Goal: Task Accomplishment & Management: Use online tool/utility

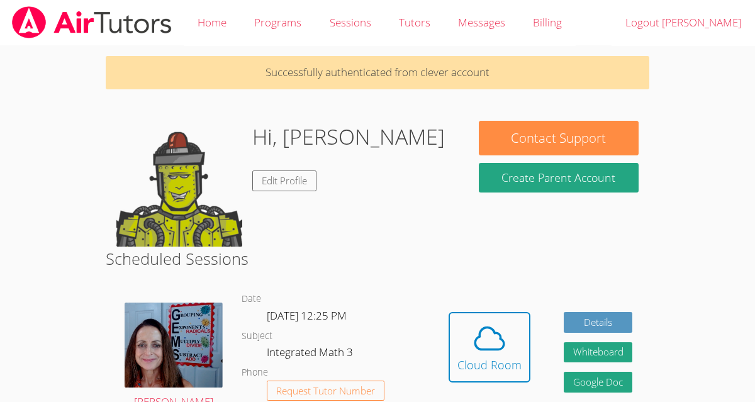
click at [397, 189] on div "Hi, Karina Edit Profile" at bounding box center [286, 184] width 340 height 126
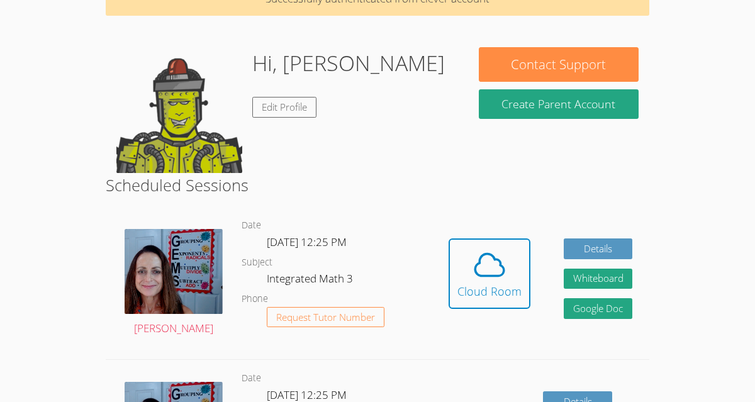
scroll to position [77, 0]
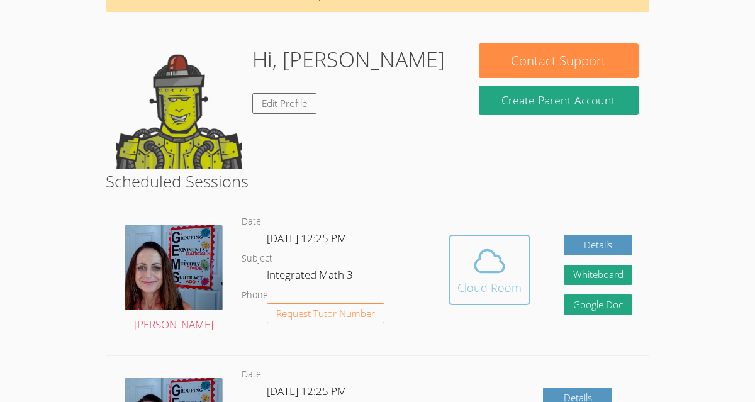
click at [459, 270] on span at bounding box center [489, 260] width 64 height 35
click at [509, 258] on span at bounding box center [489, 260] width 64 height 35
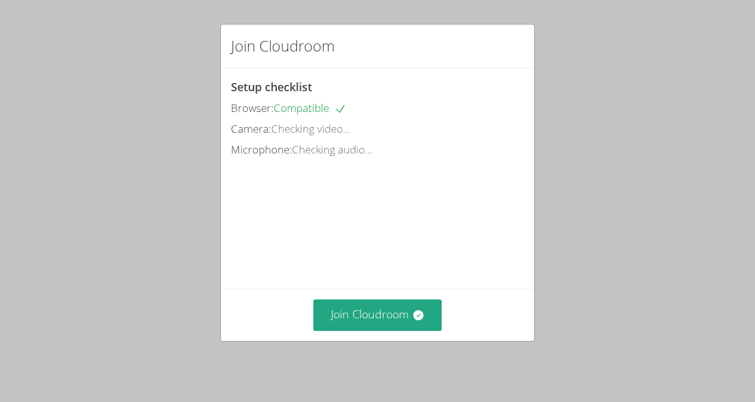
click at [207, 285] on div "Join Cloudroom Setup checklist Browser: Compatible Camera: Checking video... Mi…" at bounding box center [377, 201] width 755 height 402
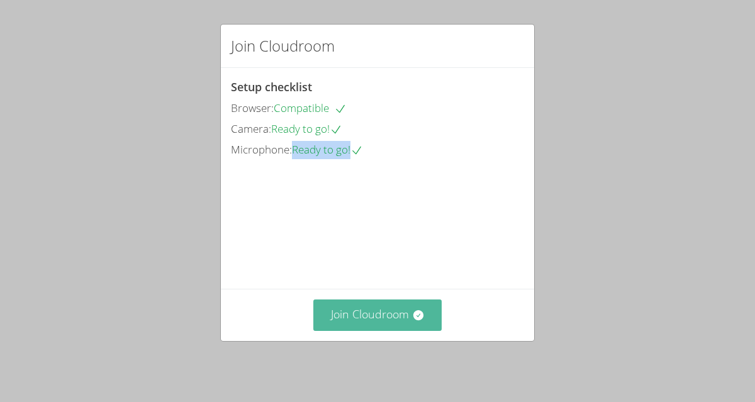
click at [381, 318] on button "Join Cloudroom" at bounding box center [377, 314] width 129 height 31
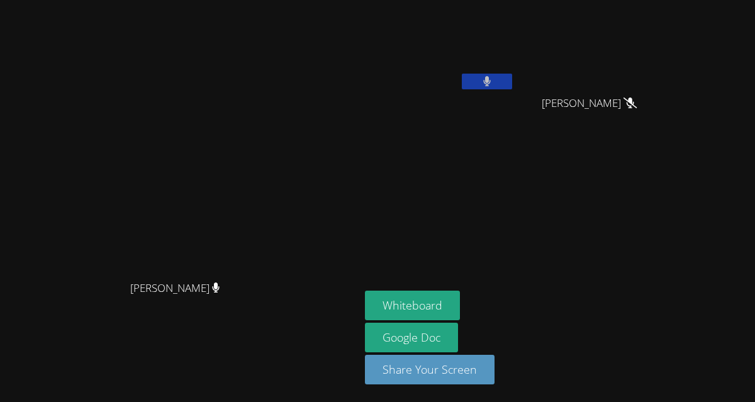
click at [512, 85] on button at bounding box center [487, 82] width 50 height 16
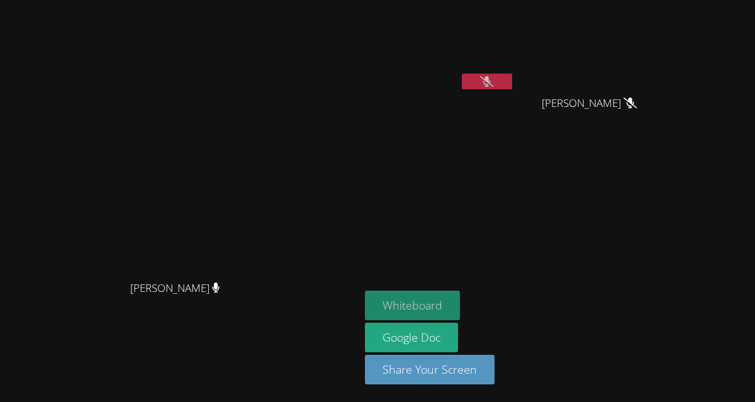
click at [460, 295] on button "Whiteboard" at bounding box center [412, 305] width 95 height 30
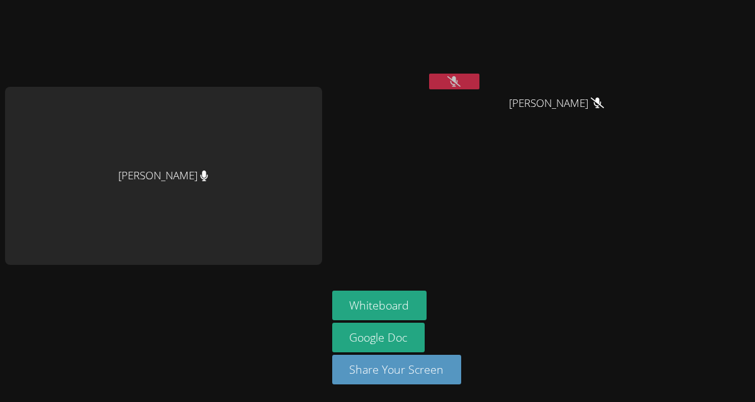
click at [511, 68] on video at bounding box center [562, 47] width 150 height 84
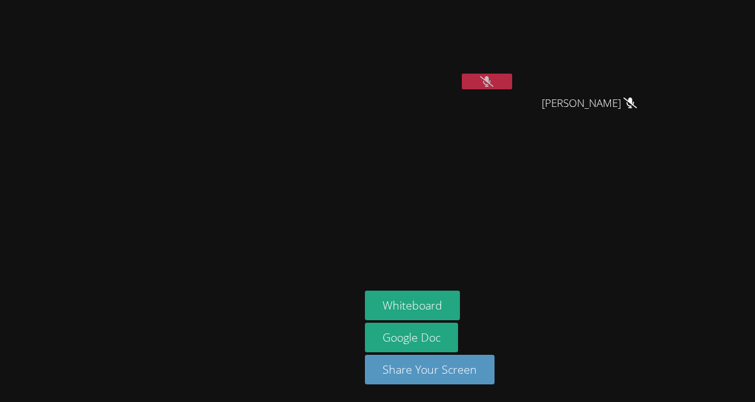
click at [512, 84] on button at bounding box center [487, 82] width 50 height 16
click at [462, 74] on button at bounding box center [487, 82] width 50 height 16
click at [512, 81] on button at bounding box center [487, 82] width 50 height 16
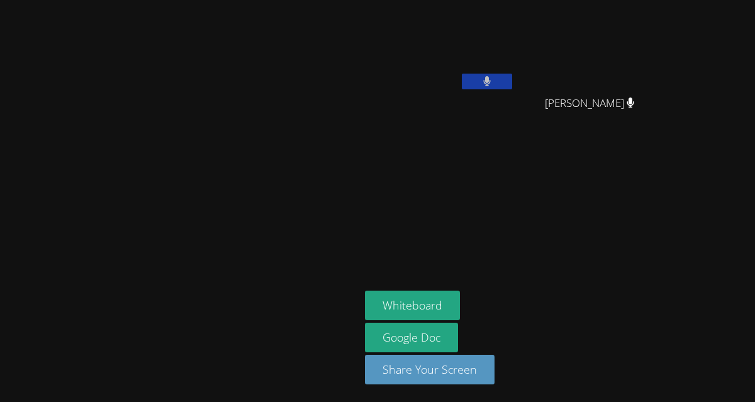
click at [512, 81] on button at bounding box center [487, 82] width 50 height 16
click at [512, 88] on button at bounding box center [487, 82] width 50 height 16
click at [274, 112] on video at bounding box center [180, 175] width 189 height 197
click at [490, 77] on icon at bounding box center [487, 81] width 8 height 11
click at [493, 84] on icon at bounding box center [486, 81] width 13 height 11
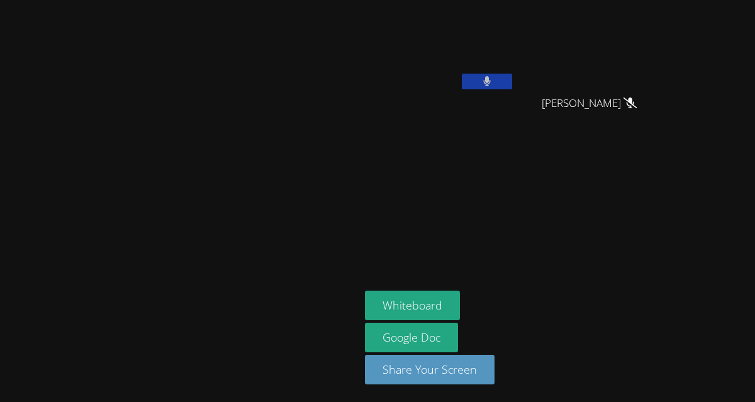
click at [512, 84] on button at bounding box center [487, 82] width 50 height 16
click at [512, 90] on div at bounding box center [487, 83] width 50 height 19
click at [493, 80] on icon at bounding box center [486, 81] width 13 height 11
click at [490, 86] on icon at bounding box center [487, 81] width 8 height 11
click at [493, 86] on icon at bounding box center [486, 81] width 13 height 11
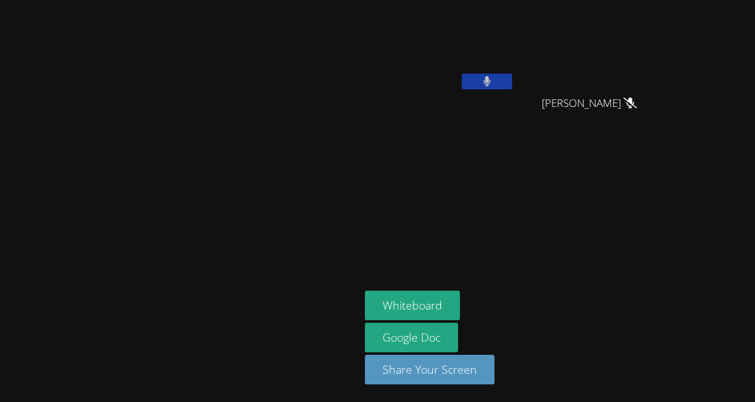
click at [490, 86] on icon at bounding box center [487, 81] width 8 height 11
click at [493, 86] on icon at bounding box center [486, 81] width 13 height 11
click at [512, 79] on button at bounding box center [487, 82] width 50 height 16
click at [493, 79] on icon at bounding box center [486, 81] width 13 height 11
click at [490, 79] on icon at bounding box center [487, 81] width 8 height 11
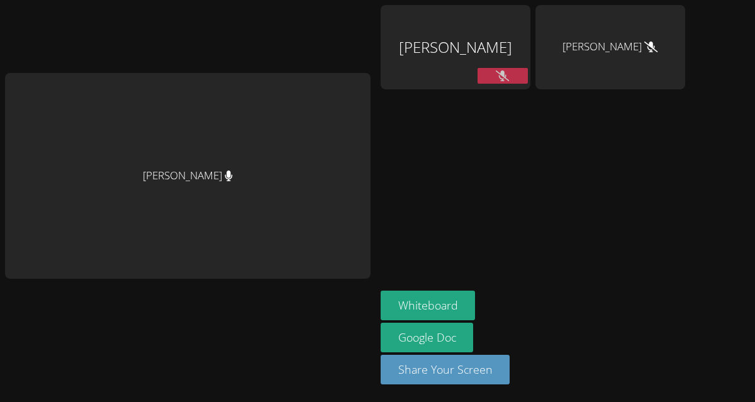
click at [547, 119] on div at bounding box center [610, 114] width 150 height 50
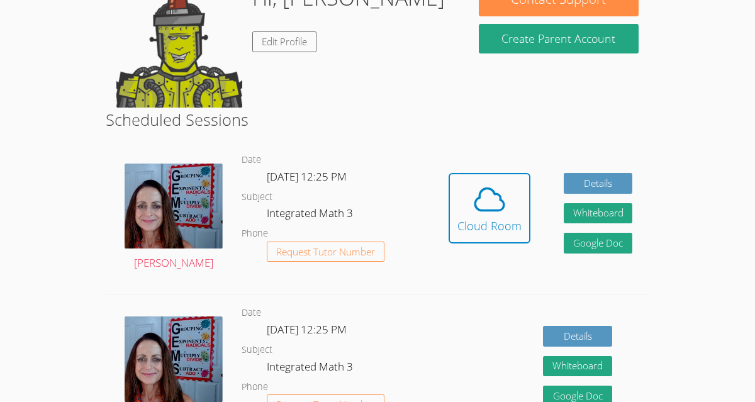
scroll to position [170, 0]
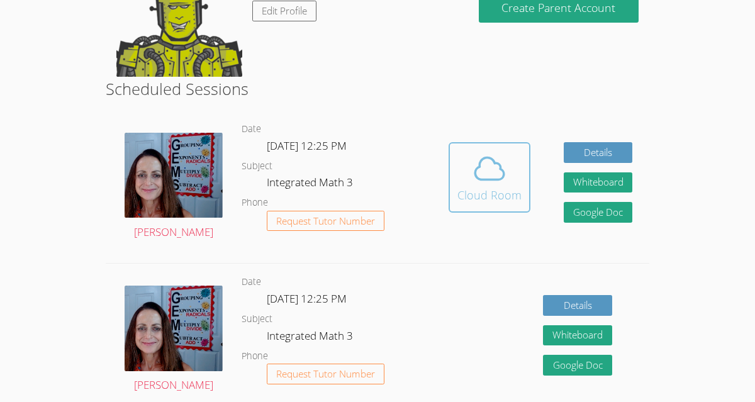
click at [462, 150] on button "Cloud Room" at bounding box center [489, 177] width 82 height 70
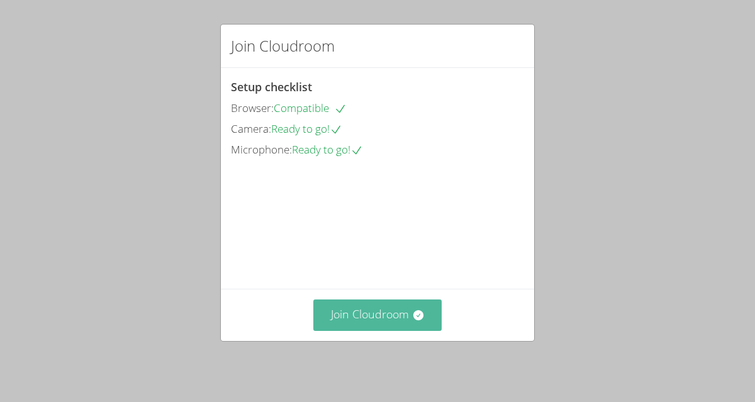
click at [382, 312] on button "Join Cloudroom" at bounding box center [377, 314] width 129 height 31
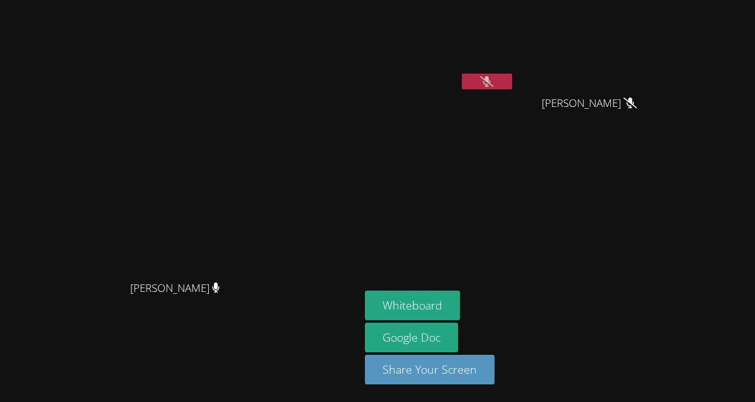
click at [493, 84] on icon at bounding box center [486, 81] width 13 height 11
click at [490, 79] on icon at bounding box center [487, 81] width 8 height 11
click at [493, 83] on icon at bounding box center [486, 81] width 13 height 11
click at [512, 86] on button at bounding box center [487, 82] width 50 height 16
click at [512, 84] on button at bounding box center [487, 82] width 50 height 16
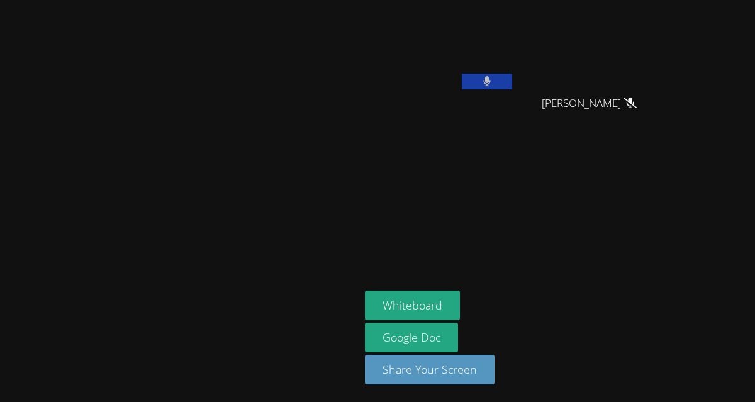
click at [512, 77] on button at bounding box center [487, 82] width 50 height 16
click at [512, 88] on button at bounding box center [487, 82] width 50 height 16
click at [512, 80] on button at bounding box center [487, 82] width 50 height 16
click at [512, 81] on button at bounding box center [487, 82] width 50 height 16
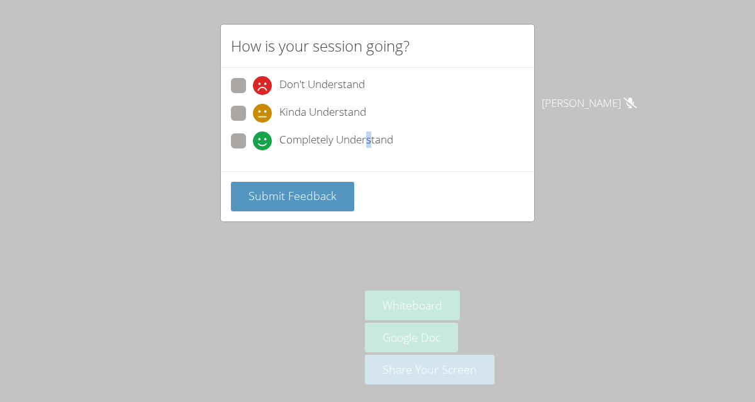
drag, startPoint x: 371, startPoint y: 131, endPoint x: 368, endPoint y: 143, distance: 12.8
click at [368, 143] on span "Completely Understand" at bounding box center [336, 140] width 114 height 19
click at [306, 151] on div "Completely Understand" at bounding box center [377, 144] width 293 height 23
click at [304, 134] on span "Completely Understand" at bounding box center [336, 140] width 114 height 19
click at [263, 134] on input "Completely Understand" at bounding box center [258, 138] width 11 height 11
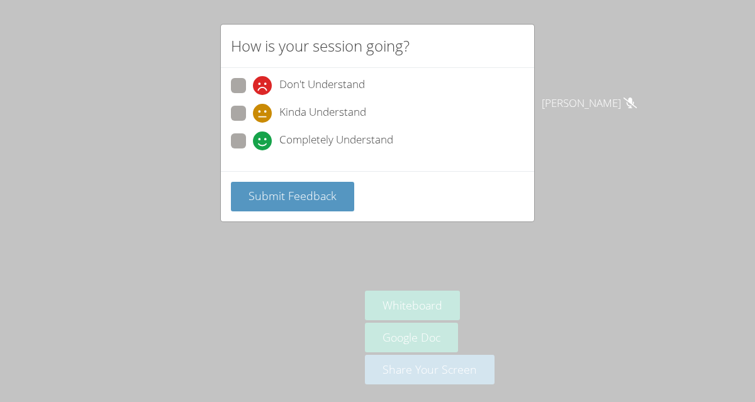
radio input "true"
click at [299, 186] on button "Submit Feedback" at bounding box center [292, 197] width 123 height 30
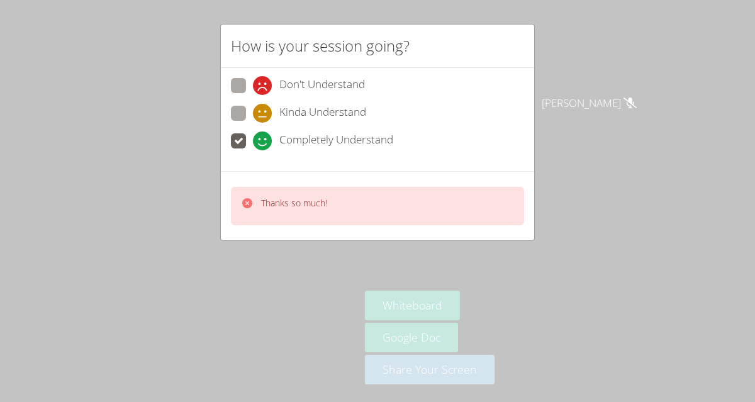
click at [552, 89] on div "How is your session going? Don't Understand Kinda Understand Completely Underst…" at bounding box center [377, 201] width 755 height 402
click at [553, 77] on div "How is your session going? Don't Understand Kinda Understand Completely Underst…" at bounding box center [377, 201] width 755 height 402
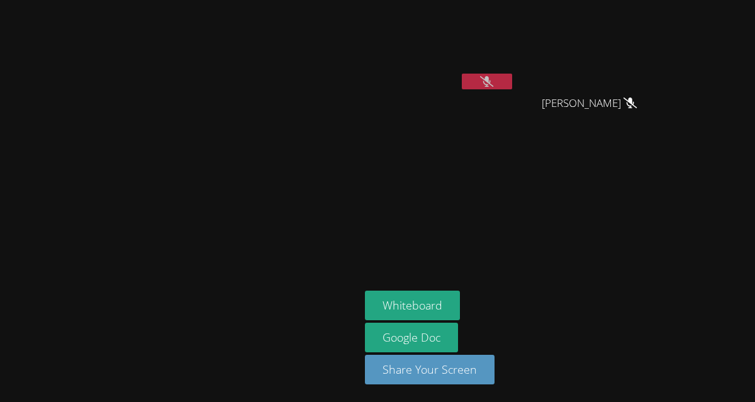
click at [493, 79] on icon at bounding box center [486, 81] width 13 height 11
click at [490, 79] on icon at bounding box center [487, 81] width 8 height 11
click at [493, 82] on icon at bounding box center [486, 81] width 13 height 11
click at [491, 81] on icon at bounding box center [487, 81] width 8 height 11
click at [493, 82] on icon at bounding box center [486, 81] width 13 height 11
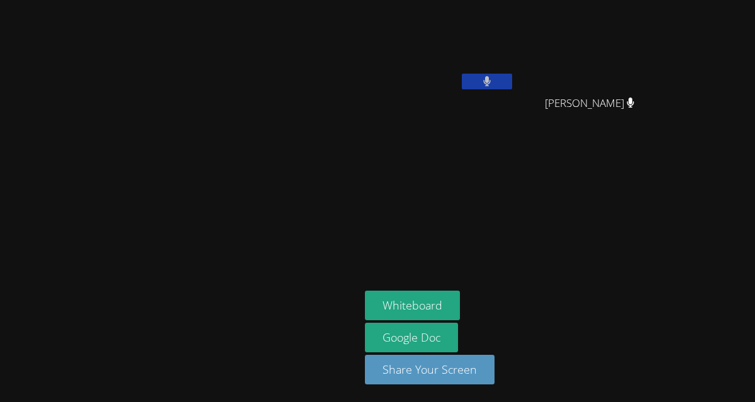
click at [490, 82] on icon at bounding box center [487, 81] width 8 height 11
click at [462, 74] on button at bounding box center [487, 82] width 50 height 16
click at [512, 77] on button at bounding box center [487, 82] width 50 height 16
click at [512, 83] on button at bounding box center [487, 82] width 50 height 16
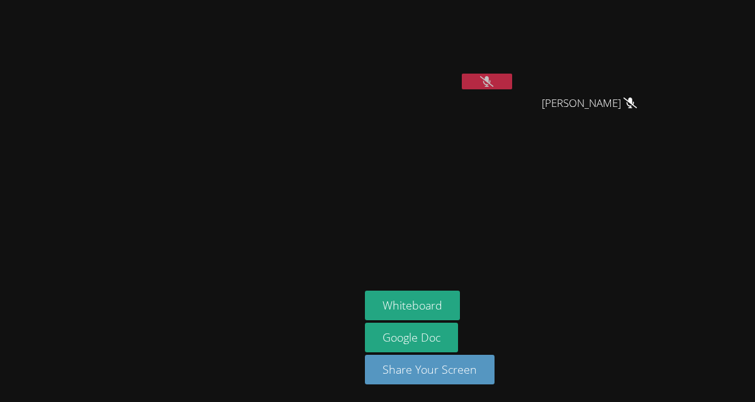
click at [493, 86] on icon at bounding box center [486, 81] width 13 height 11
click at [512, 85] on button at bounding box center [487, 82] width 50 height 16
click at [493, 85] on icon at bounding box center [486, 81] width 13 height 11
click at [512, 79] on button at bounding box center [487, 82] width 50 height 16
